Goal: Find specific page/section: Find specific page/section

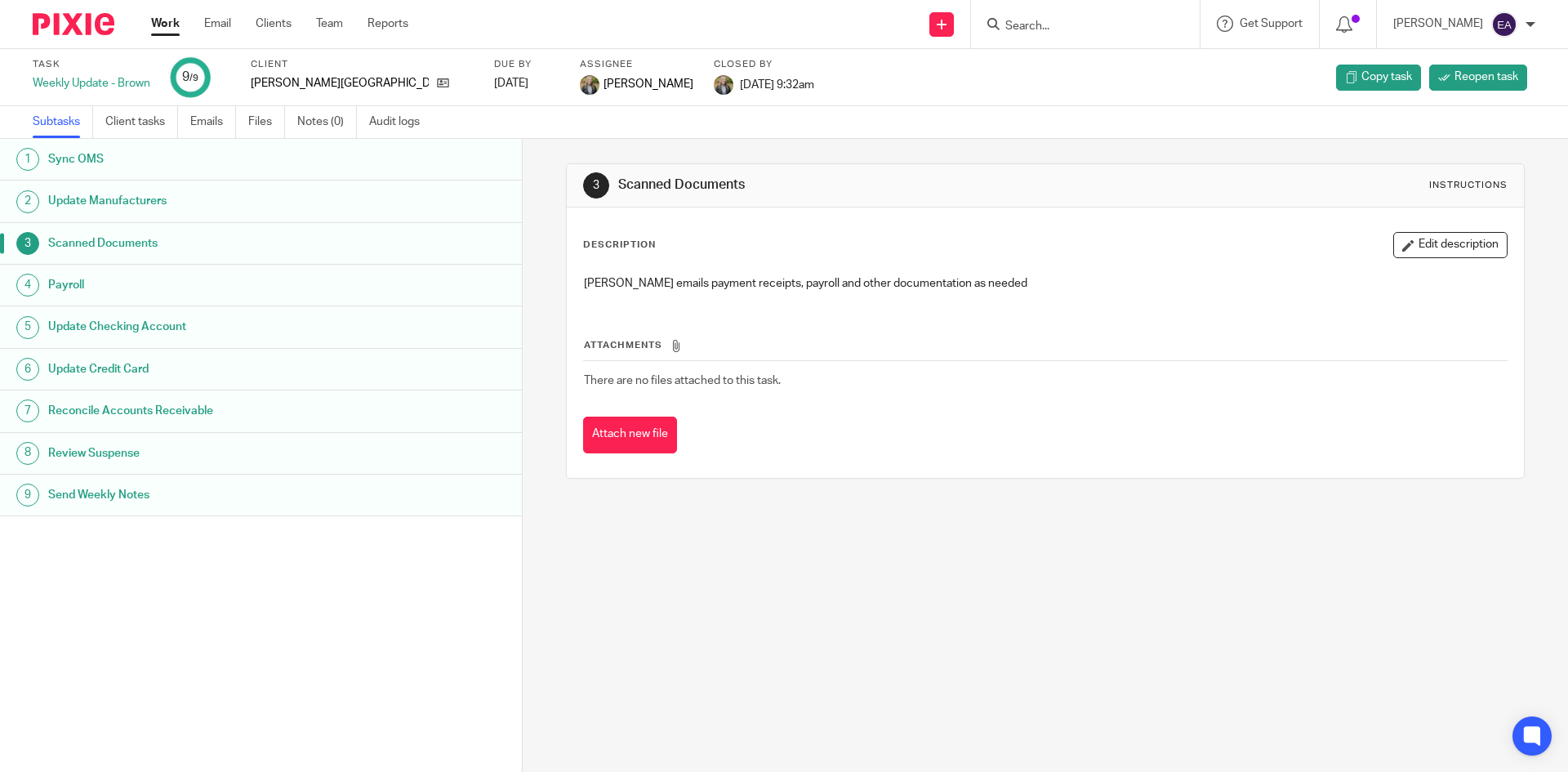
click at [1090, 24] on input "Search" at bounding box center [1077, 27] width 147 height 15
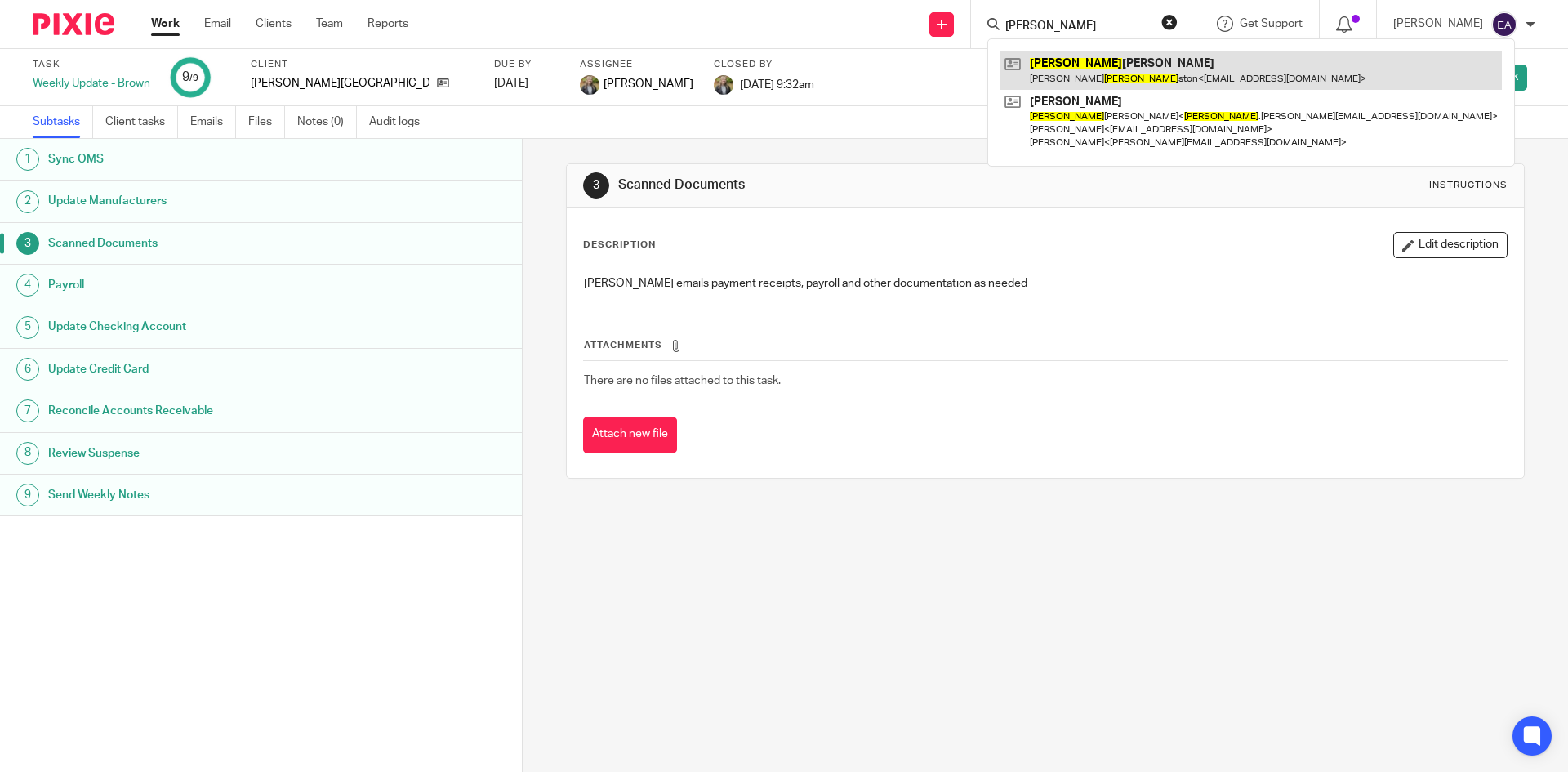
type input "john"
click at [1086, 63] on link at bounding box center [1251, 70] width 502 height 38
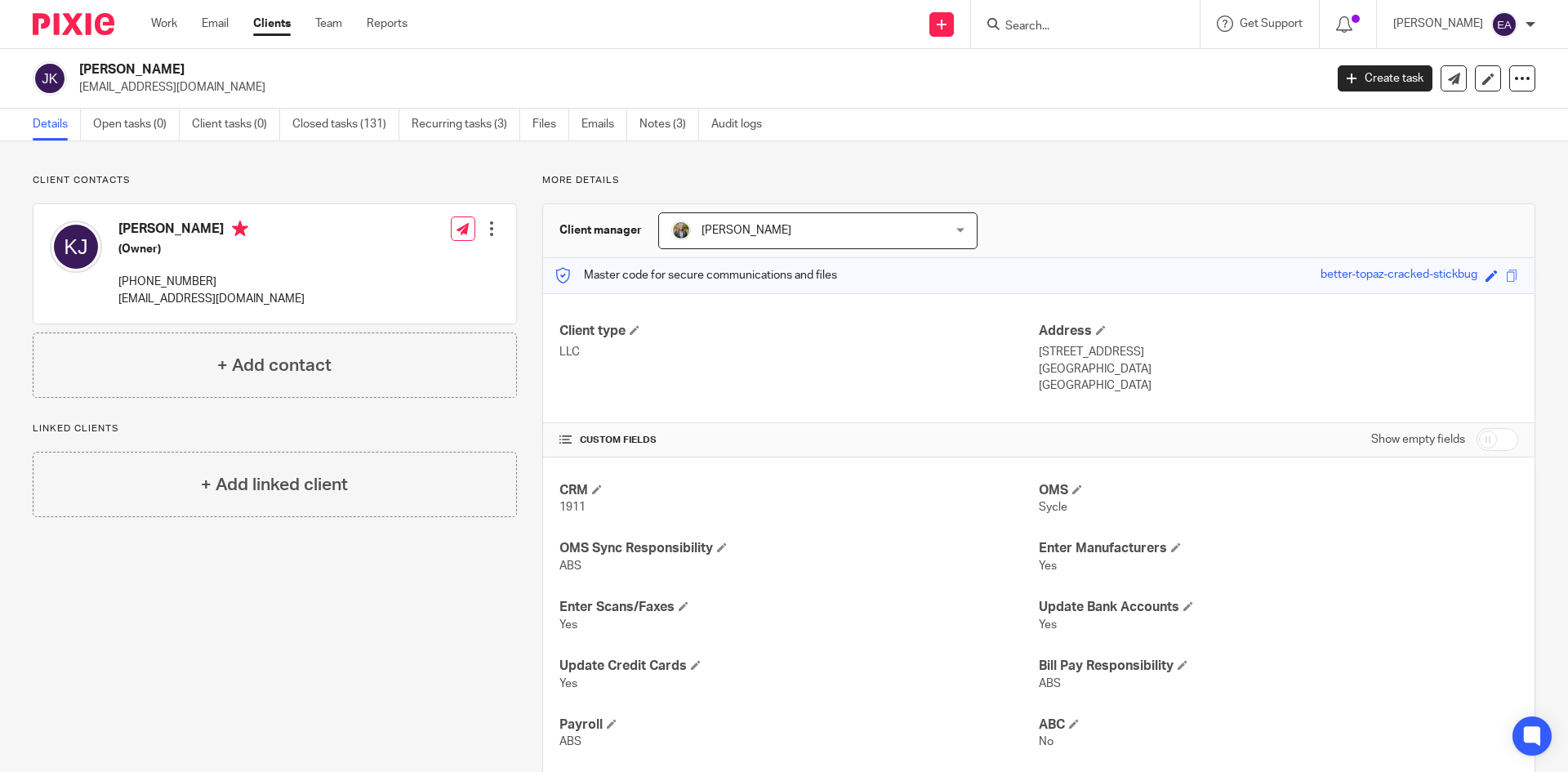
drag, startPoint x: 332, startPoint y: 120, endPoint x: 214, endPoint y: 186, distance: 135.2
click at [332, 120] on link "Closed tasks (131)" at bounding box center [346, 125] width 107 height 32
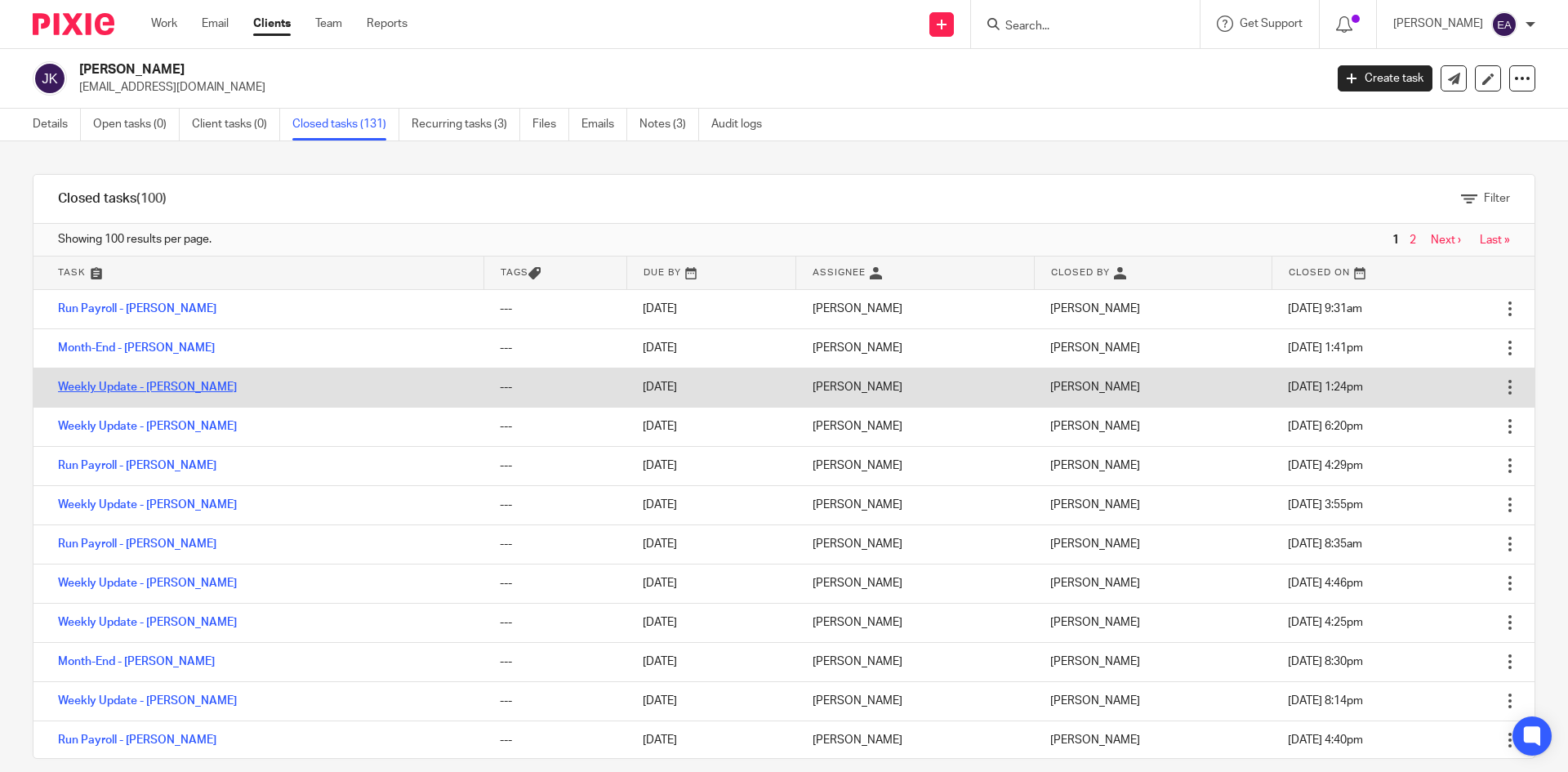
click at [135, 391] on link "Weekly Update - [PERSON_NAME]" at bounding box center [147, 387] width 178 height 12
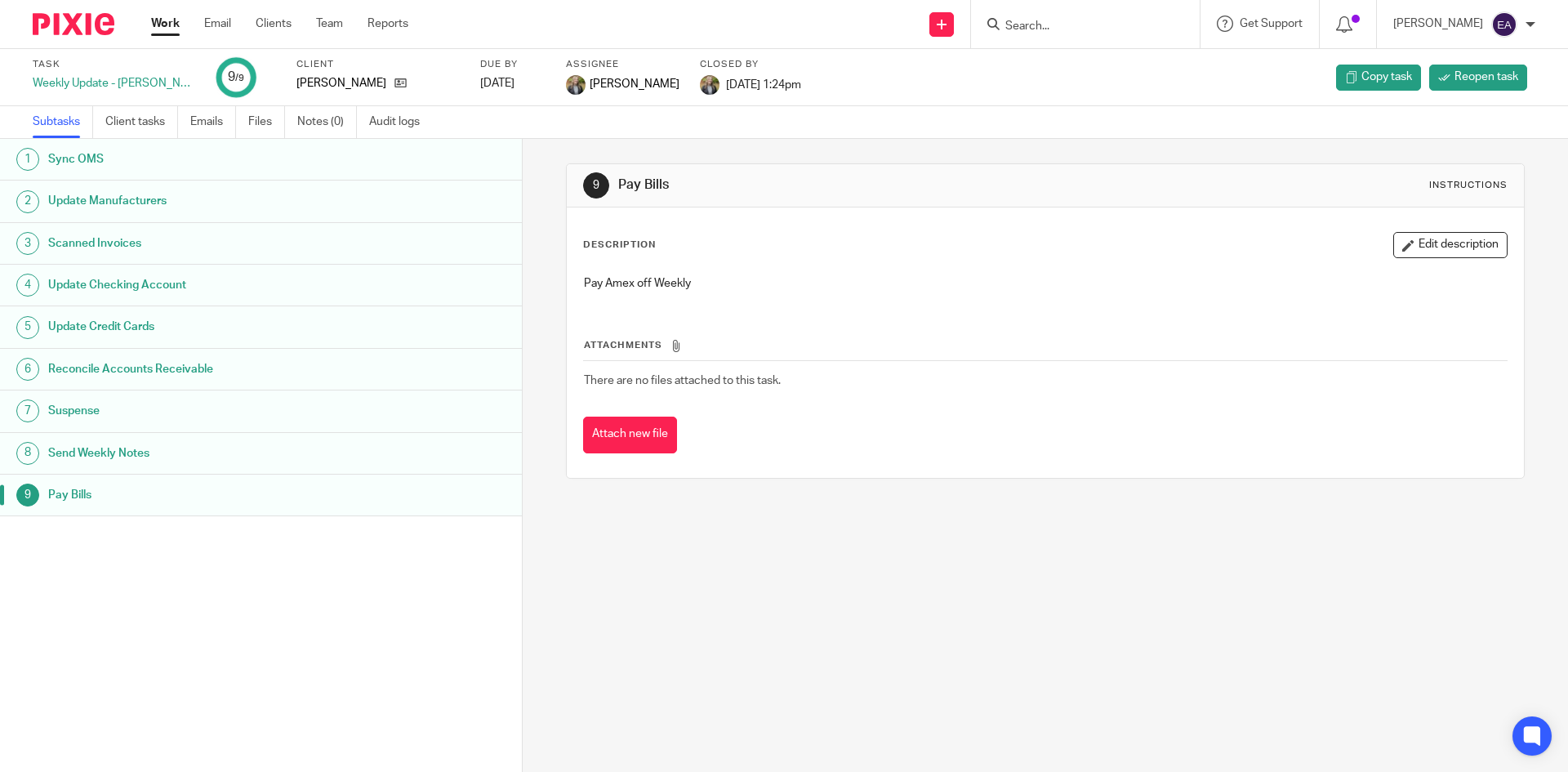
click at [95, 160] on h1 "Sync OMS" at bounding box center [201, 159] width 305 height 25
